Goal: Task Accomplishment & Management: Manage account settings

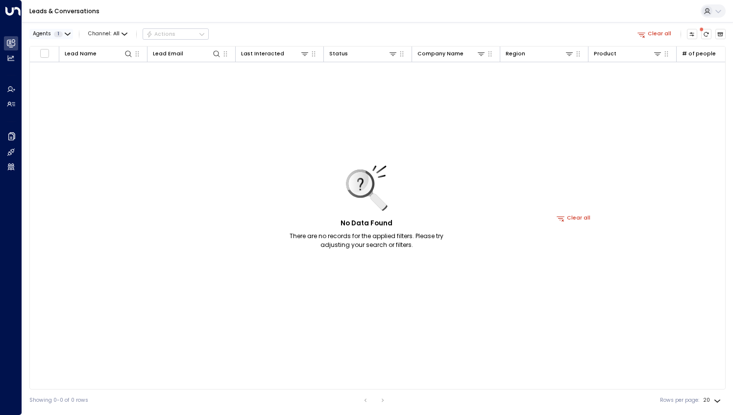
scroll to position [0, 394]
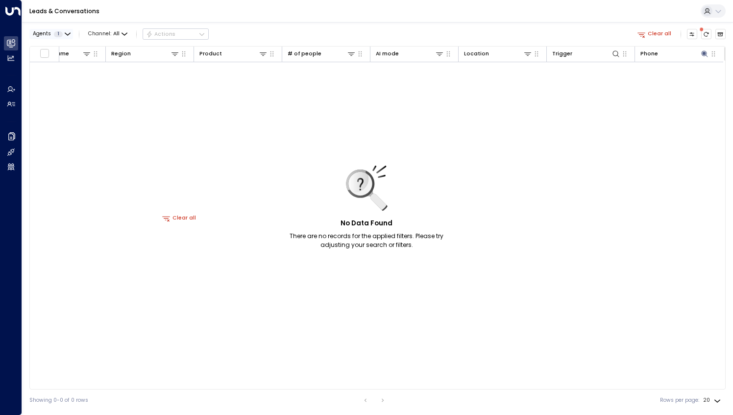
click at [66, 33] on icon "button" at bounding box center [67, 34] width 5 height 2
click at [108, 97] on div at bounding box center [366, 207] width 733 height 415
click at [653, 32] on button "Clear all" at bounding box center [654, 34] width 40 height 10
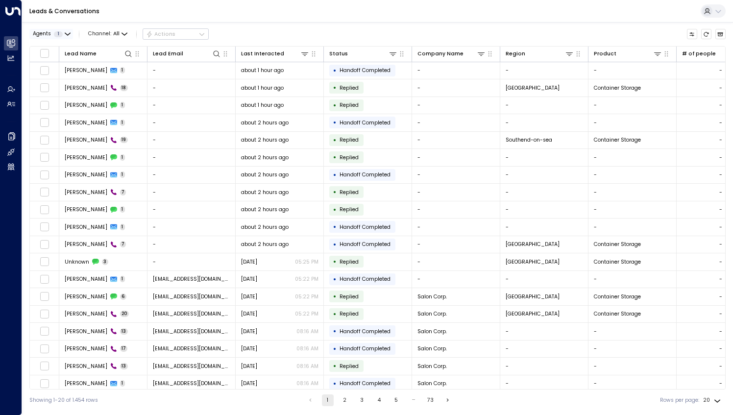
click at [66, 32] on icon "button" at bounding box center [68, 34] width 6 height 6
click at [243, 18] on div at bounding box center [366, 207] width 733 height 415
click at [645, 7] on div "Leads & Conversations" at bounding box center [377, 11] width 711 height 23
click at [55, 34] on span "1" at bounding box center [58, 34] width 9 height 6
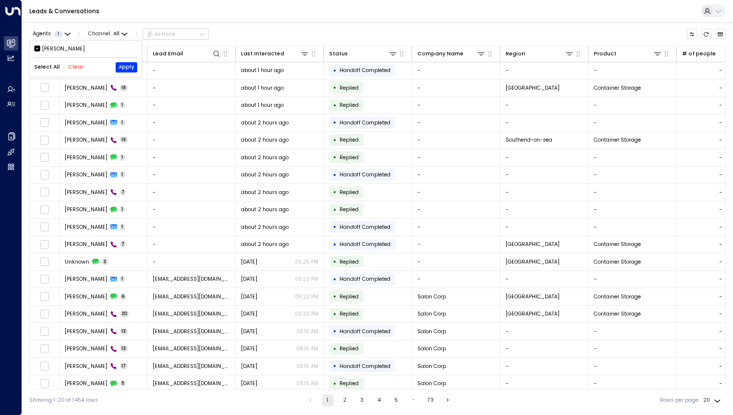
click at [43, 66] on button "Select All" at bounding box center [46, 67] width 25 height 6
click at [692, 260] on div at bounding box center [366, 207] width 733 height 415
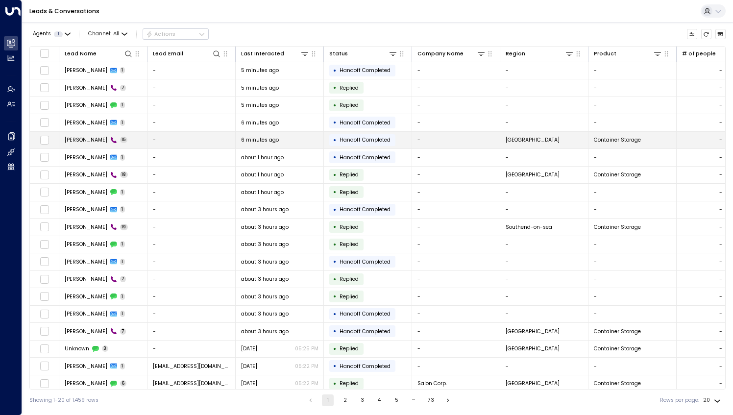
click at [75, 142] on span "[PERSON_NAME]" at bounding box center [86, 139] width 43 height 7
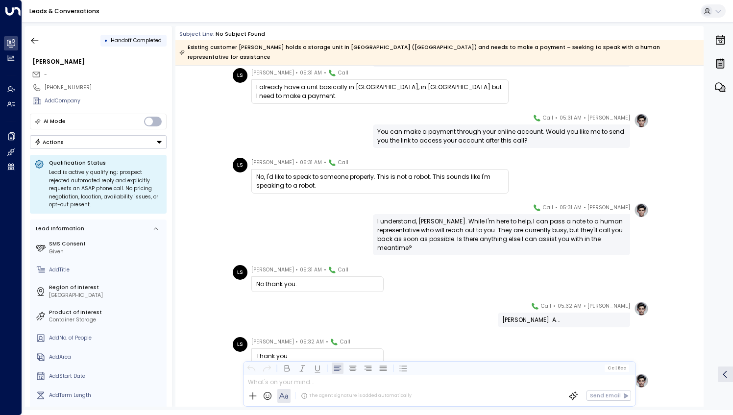
scroll to position [358, 0]
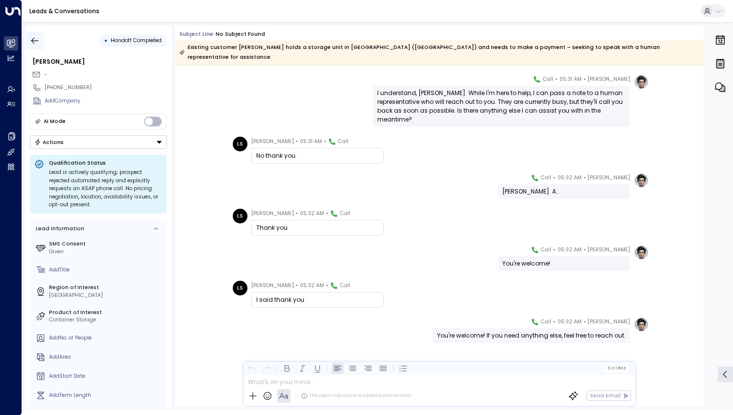
click at [33, 36] on icon "button" at bounding box center [35, 41] width 10 height 10
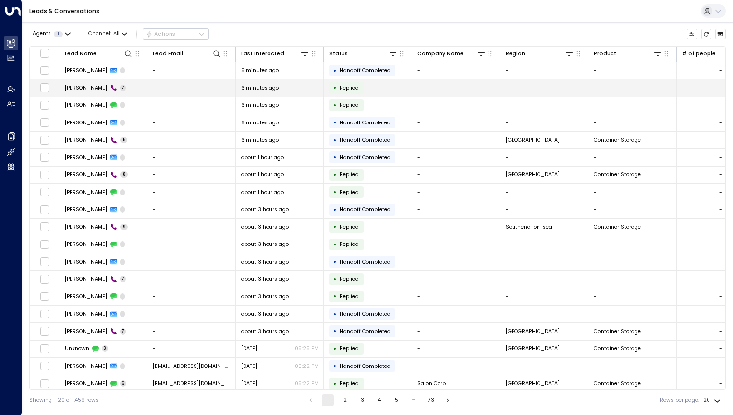
click at [76, 88] on span "[PERSON_NAME]" at bounding box center [86, 87] width 43 height 7
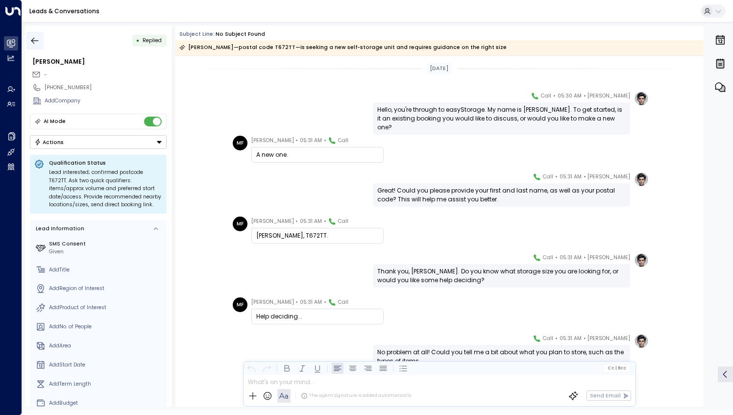
click at [37, 43] on icon "button" at bounding box center [35, 41] width 10 height 10
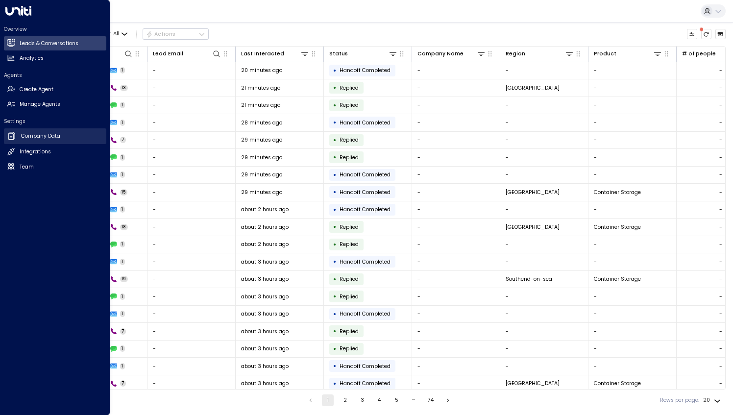
click at [42, 139] on h2 "Company Data" at bounding box center [40, 136] width 39 height 8
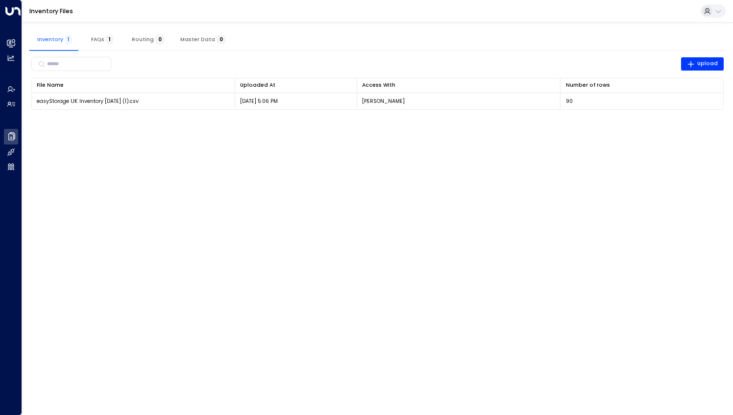
click at [244, 119] on html "Overview Leads & Conversations Leads & Conversations Analytics Analytics Agents…" at bounding box center [366, 59] width 733 height 119
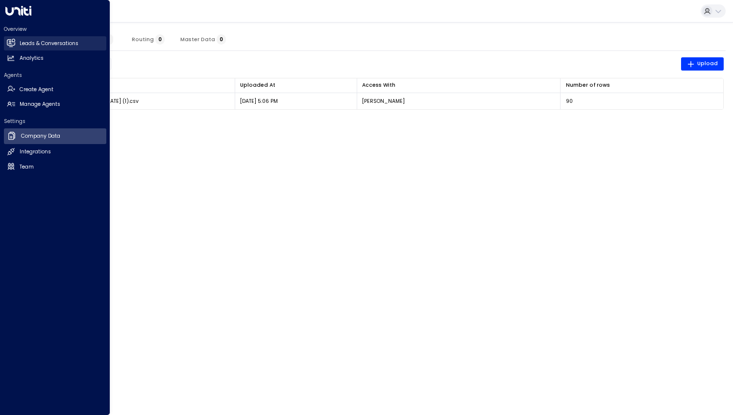
click at [16, 41] on link "Leads & Conversations Leads & Conversations" at bounding box center [55, 43] width 102 height 14
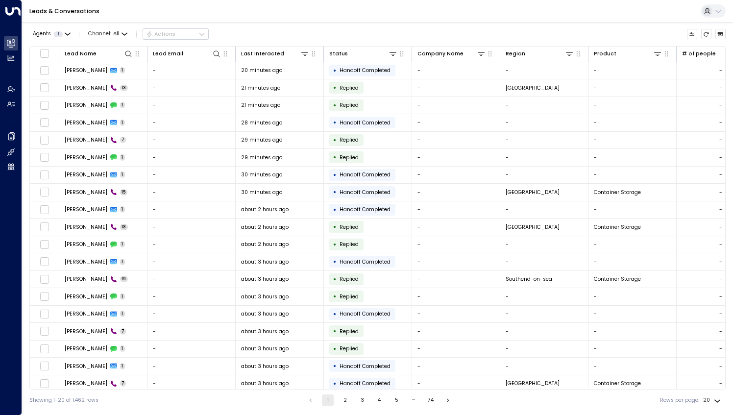
click at [308, 18] on div "Leads & Conversations" at bounding box center [377, 11] width 711 height 23
click at [60, 36] on span "1" at bounding box center [58, 34] width 9 height 6
click at [121, 67] on button "Apply" at bounding box center [127, 67] width 22 height 10
click at [45, 37] on span "Agents" at bounding box center [42, 33] width 18 height 5
click at [708, 9] on div at bounding box center [366, 207] width 733 height 415
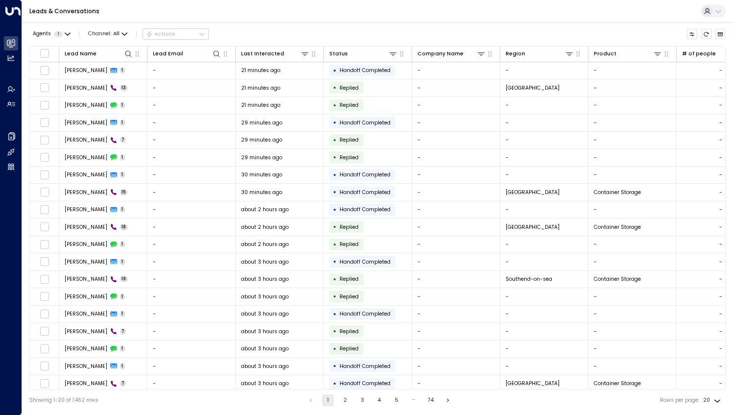
click at [714, 11] on icon at bounding box center [718, 11] width 8 height 8
click at [317, 25] on div at bounding box center [366, 207] width 733 height 415
click at [693, 33] on icon "Customize" at bounding box center [692, 34] width 6 height 6
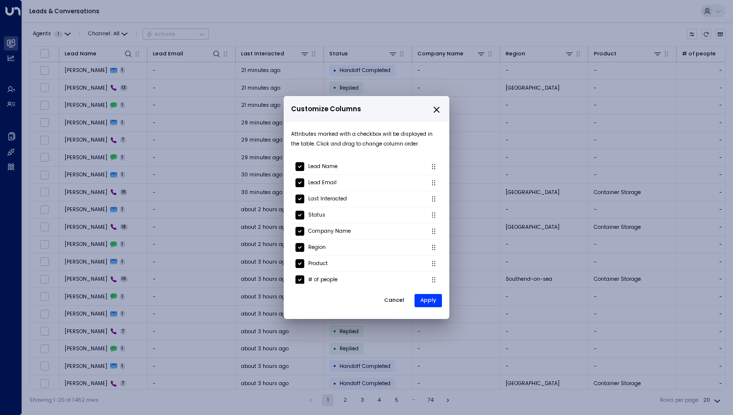
click at [649, 32] on div "Customize Columns Attributes marked with a checkbox will be displayed in the ta…" at bounding box center [366, 207] width 733 height 415
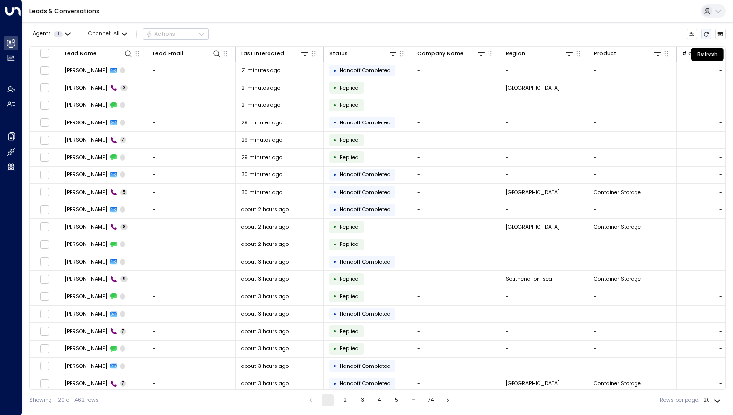
click at [705, 33] on icon "Refresh" at bounding box center [706, 34] width 6 height 6
click at [51, 30] on button "Agents 1" at bounding box center [51, 34] width 44 height 10
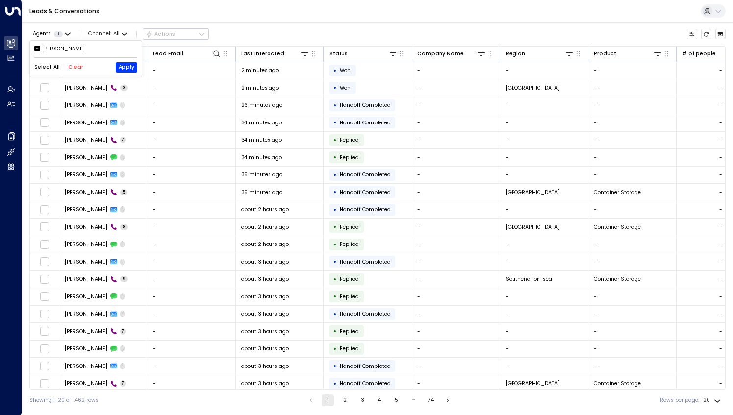
click at [273, 22] on div at bounding box center [366, 207] width 733 height 415
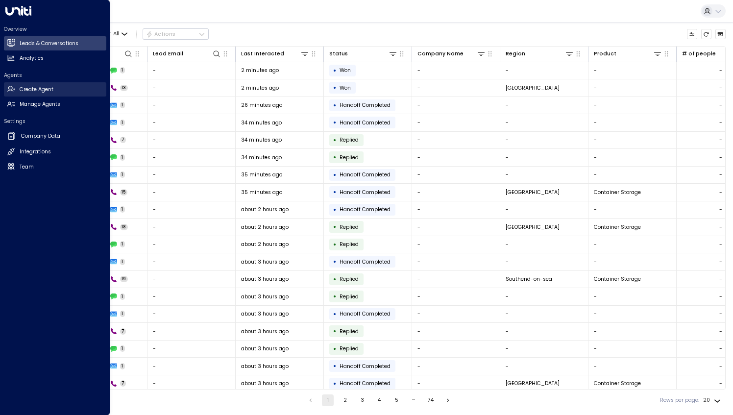
click at [42, 87] on h2 "Create Agent" at bounding box center [37, 90] width 34 height 8
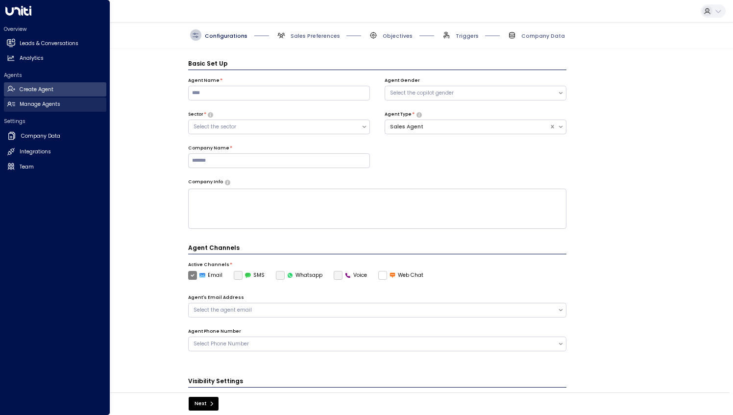
click at [23, 107] on h2 "Manage Agents" at bounding box center [40, 104] width 41 height 8
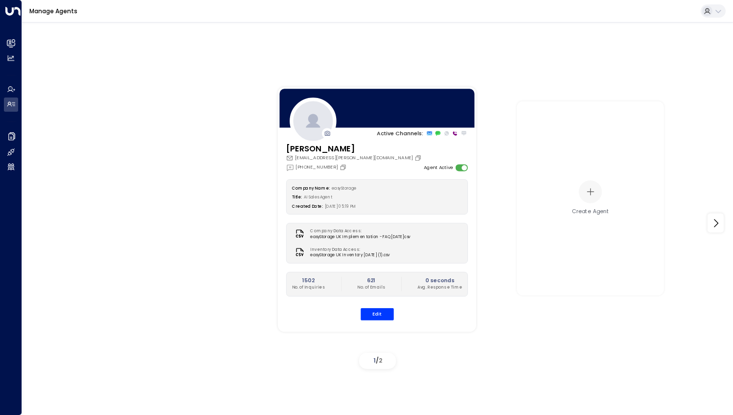
click at [631, 331] on div "Active Channels: [PERSON_NAME] [EMAIL_ADDRESS][PERSON_NAME][DOMAIN_NAME] [PHONE…" at bounding box center [603, 209] width 674 height 272
